Goal: Task Accomplishment & Management: Use online tool/utility

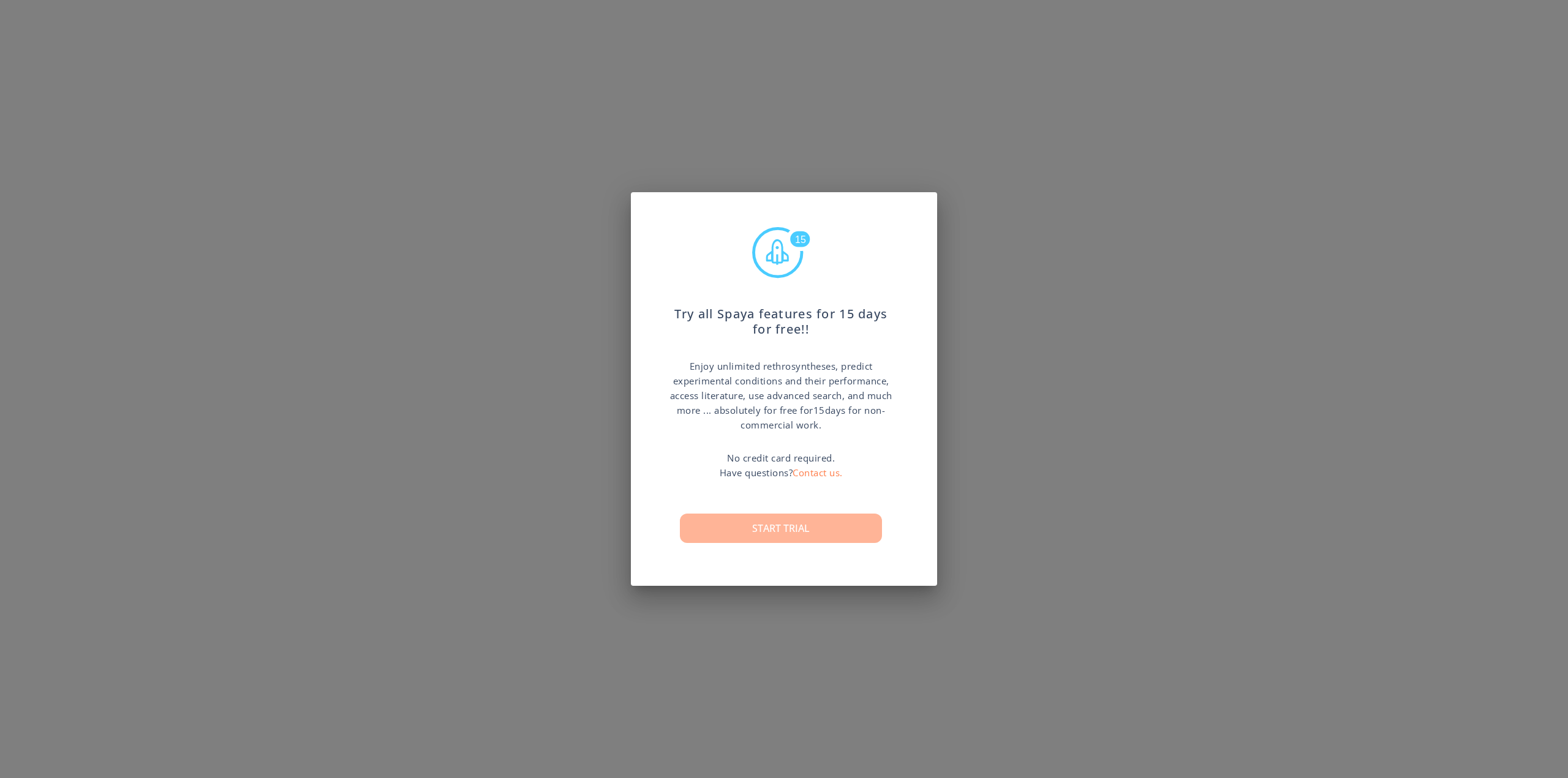
click at [818, 536] on button "Start trial" at bounding box center [781, 529] width 202 height 30
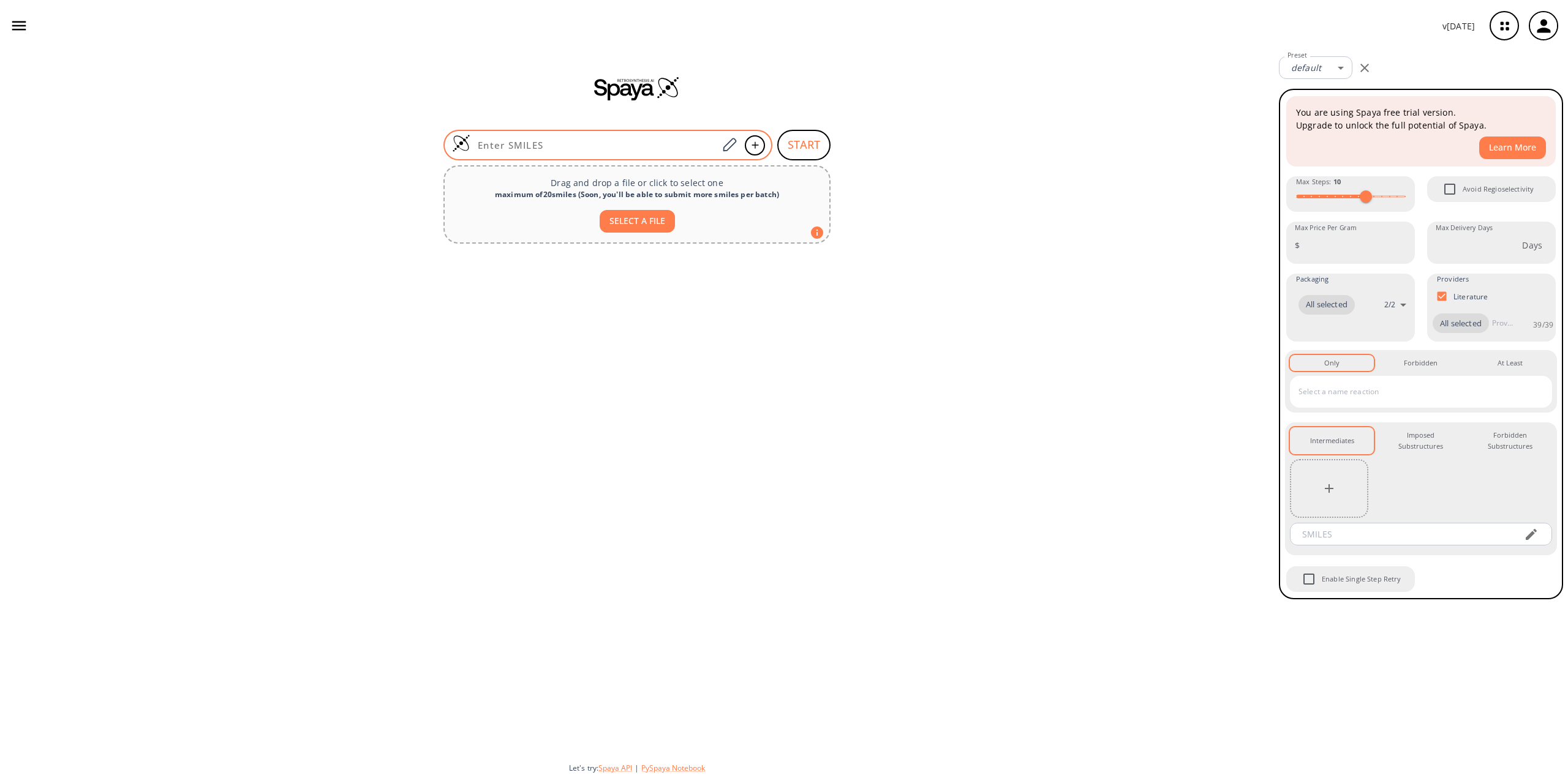
click at [596, 143] on input at bounding box center [593, 145] width 247 height 12
click at [14, 16] on button "button" at bounding box center [18, 25] width 28 height 28
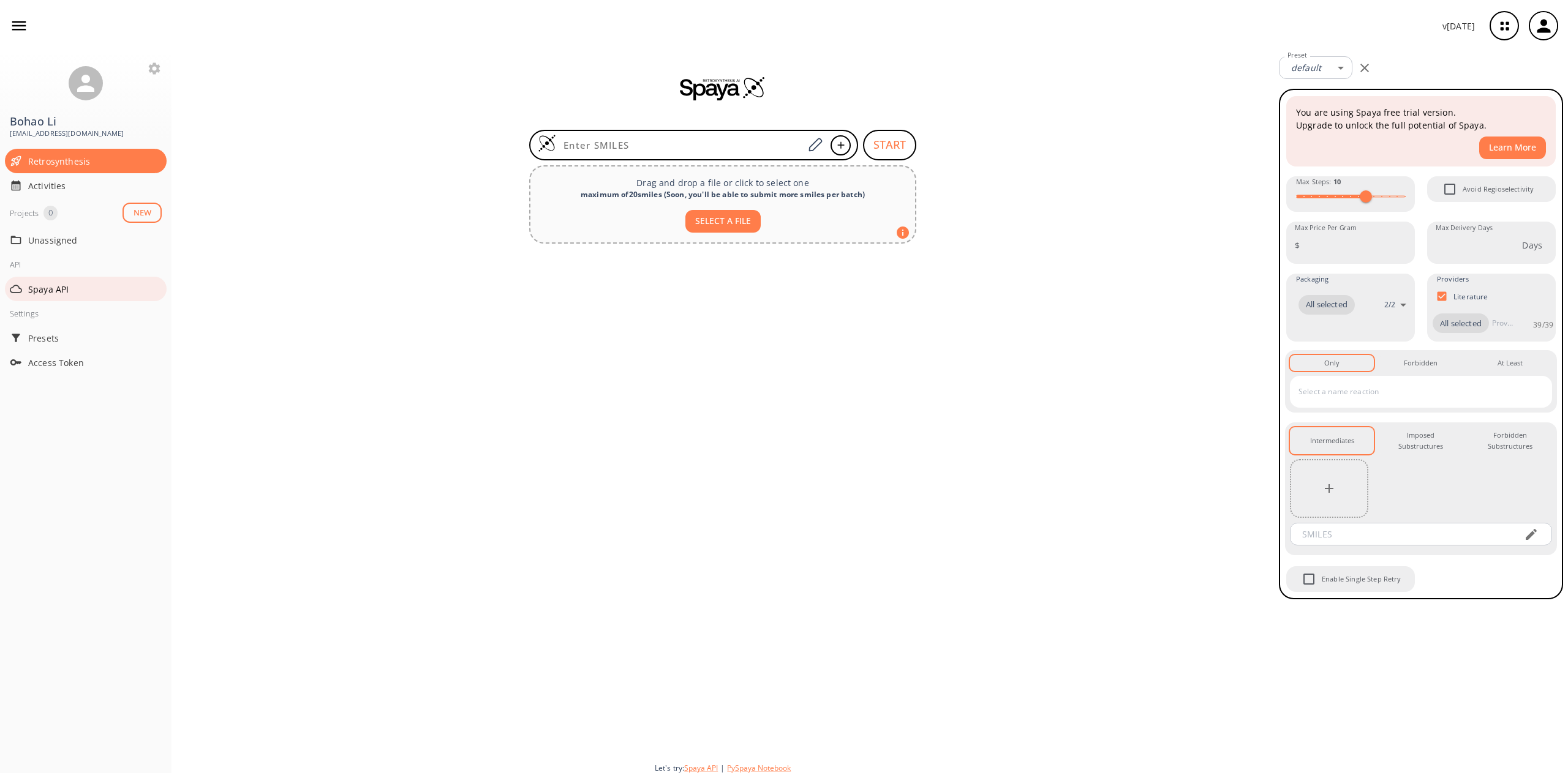
click at [113, 287] on span "Spaya API" at bounding box center [95, 289] width 134 height 13
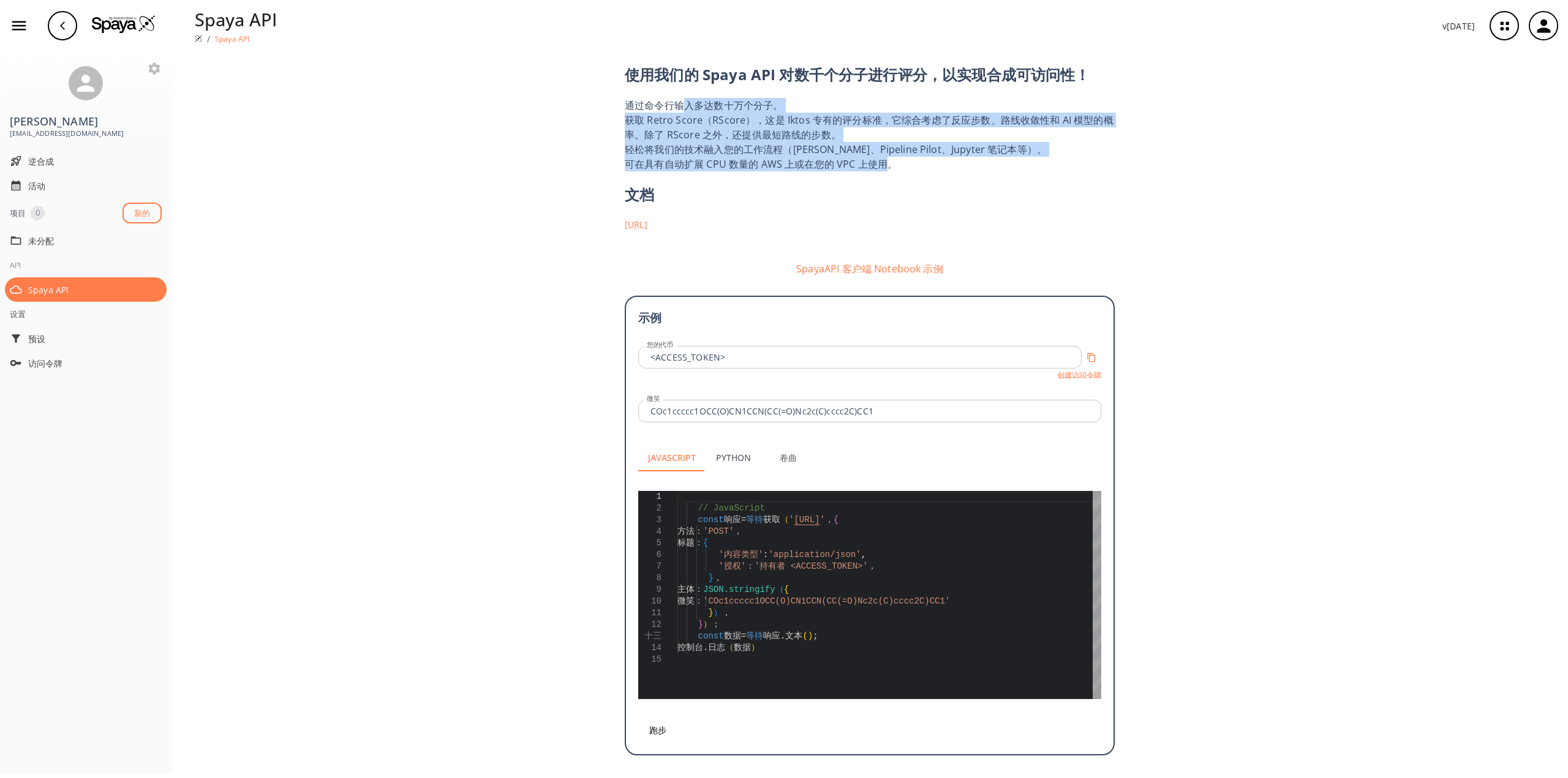
drag, startPoint x: 680, startPoint y: 105, endPoint x: 887, endPoint y: 166, distance: 215.8
click at [887, 166] on div "使用我们的 Spaya API 对数千个分子进行评分，以实现合成可访问性！ 通过命令行输入多达数十万个分子。 获取 Retro Score（RScore），这…" at bounding box center [870, 404] width 490 height 704
click at [1093, 379] on font "创建访问令牌" at bounding box center [1080, 375] width 44 height 11
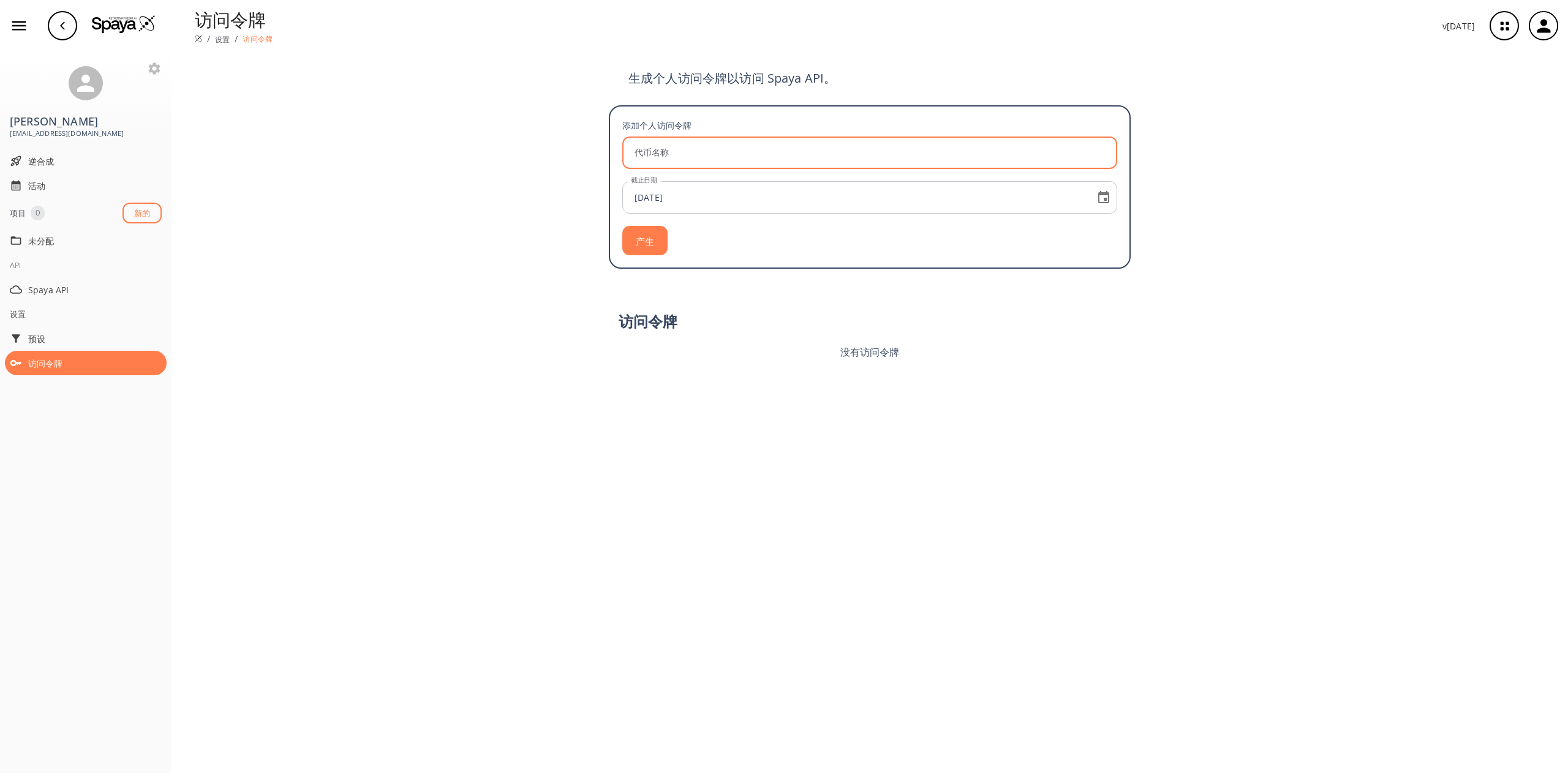
click at [690, 157] on input "代币名称" at bounding box center [872, 153] width 491 height 33
click at [697, 424] on div "生成个人访问令牌以访问 Spaya API。 添加个人访问令牌 代币名称 代币名称 截止日期 [DATE] 截止日期 产生 访问令牌 没有访问令牌" at bounding box center [870, 415] width 1397 height 727
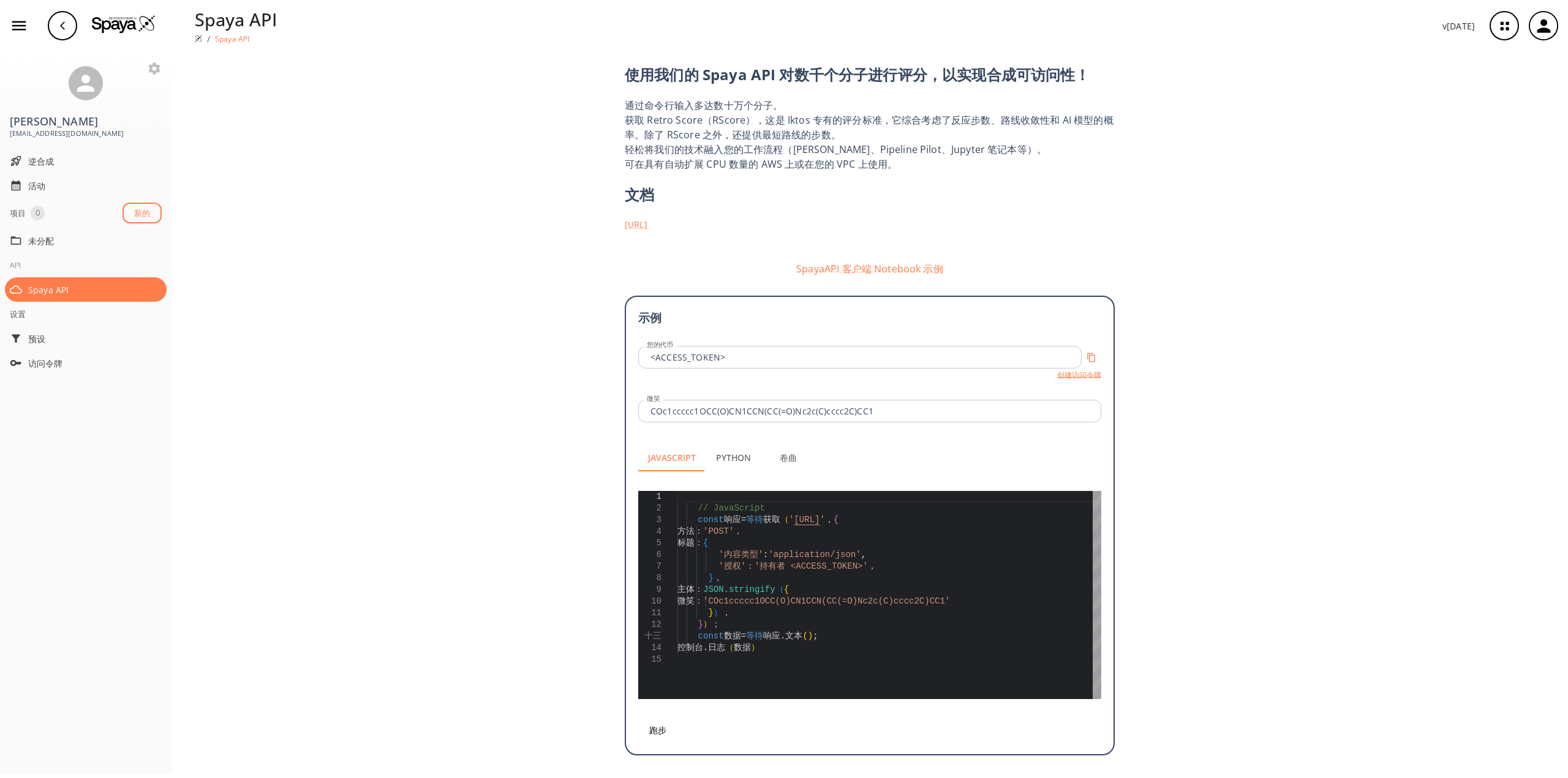
click at [1089, 373] on font "创建访问令牌" at bounding box center [1080, 375] width 44 height 11
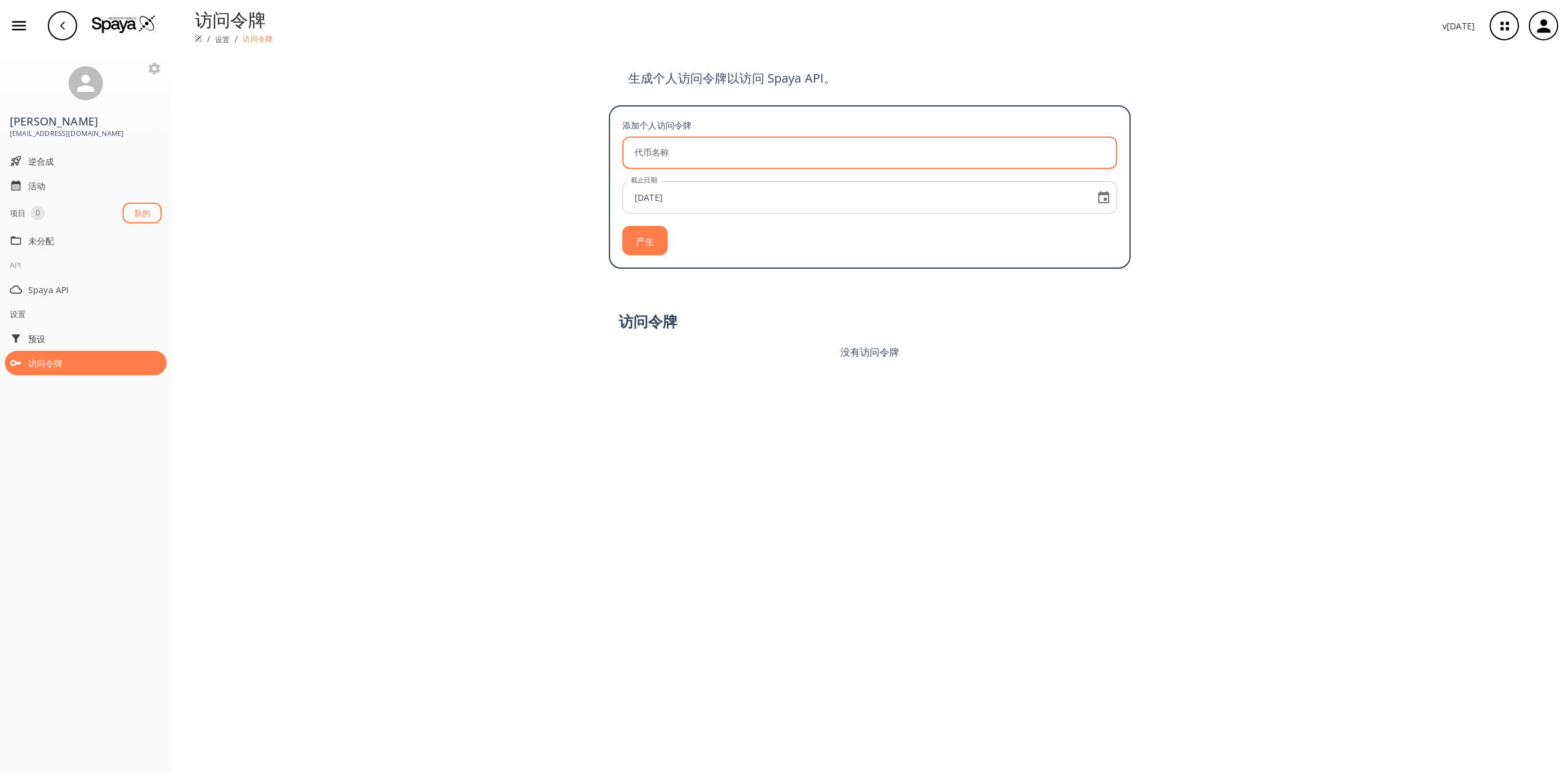
click at [780, 165] on input "代币名称" at bounding box center [872, 153] width 491 height 33
type input "1"
click at [732, 197] on input "[DATE]" at bounding box center [857, 197] width 461 height 33
click at [1105, 196] on icon "选择日期，所选日期为 2025 年 9 月 18 日" at bounding box center [1103, 197] width 14 height 14
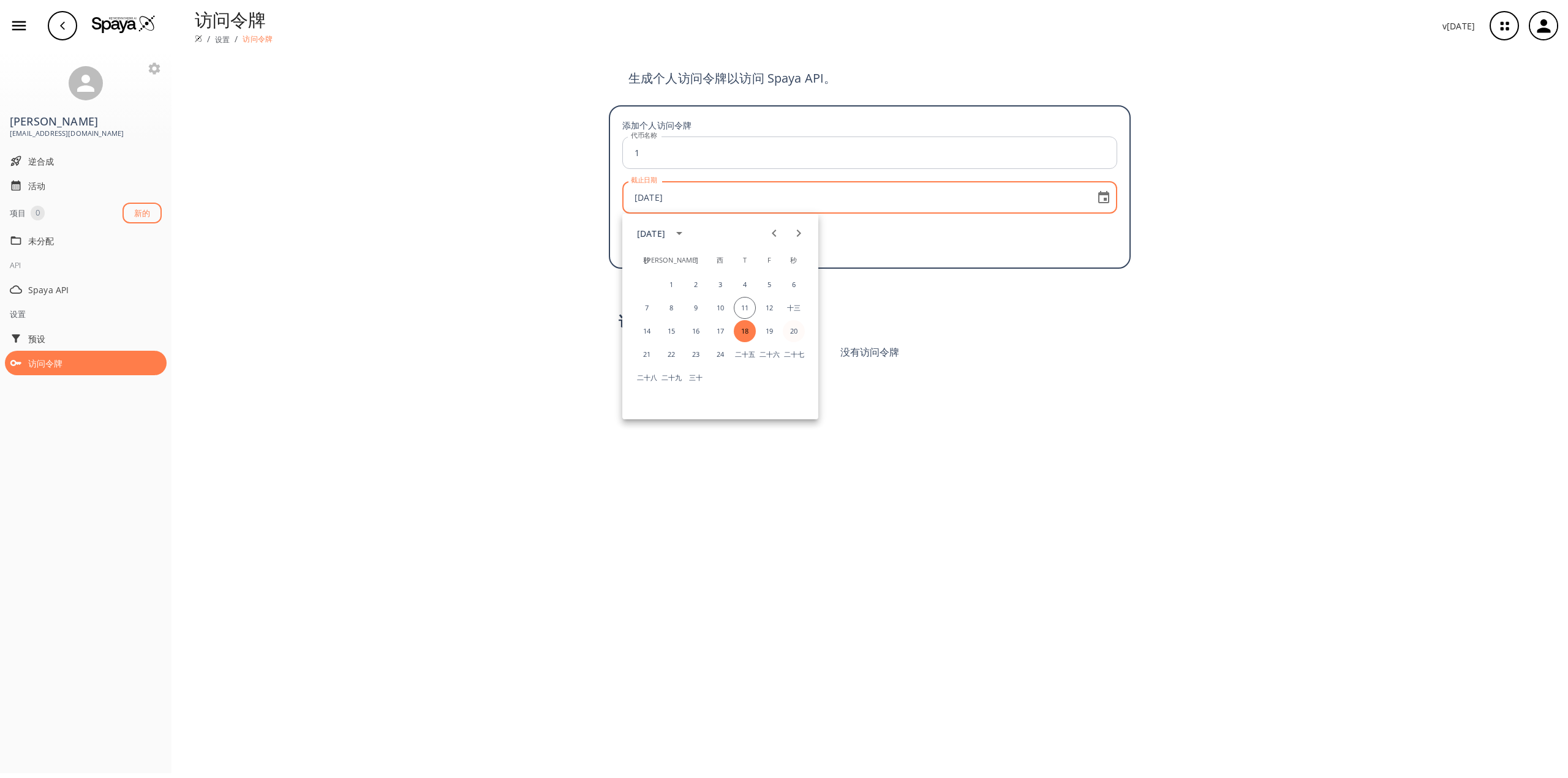
click at [791, 327] on font "20" at bounding box center [794, 331] width 8 height 9
type input "[DATE]"
